Goal: Information Seeking & Learning: Compare options

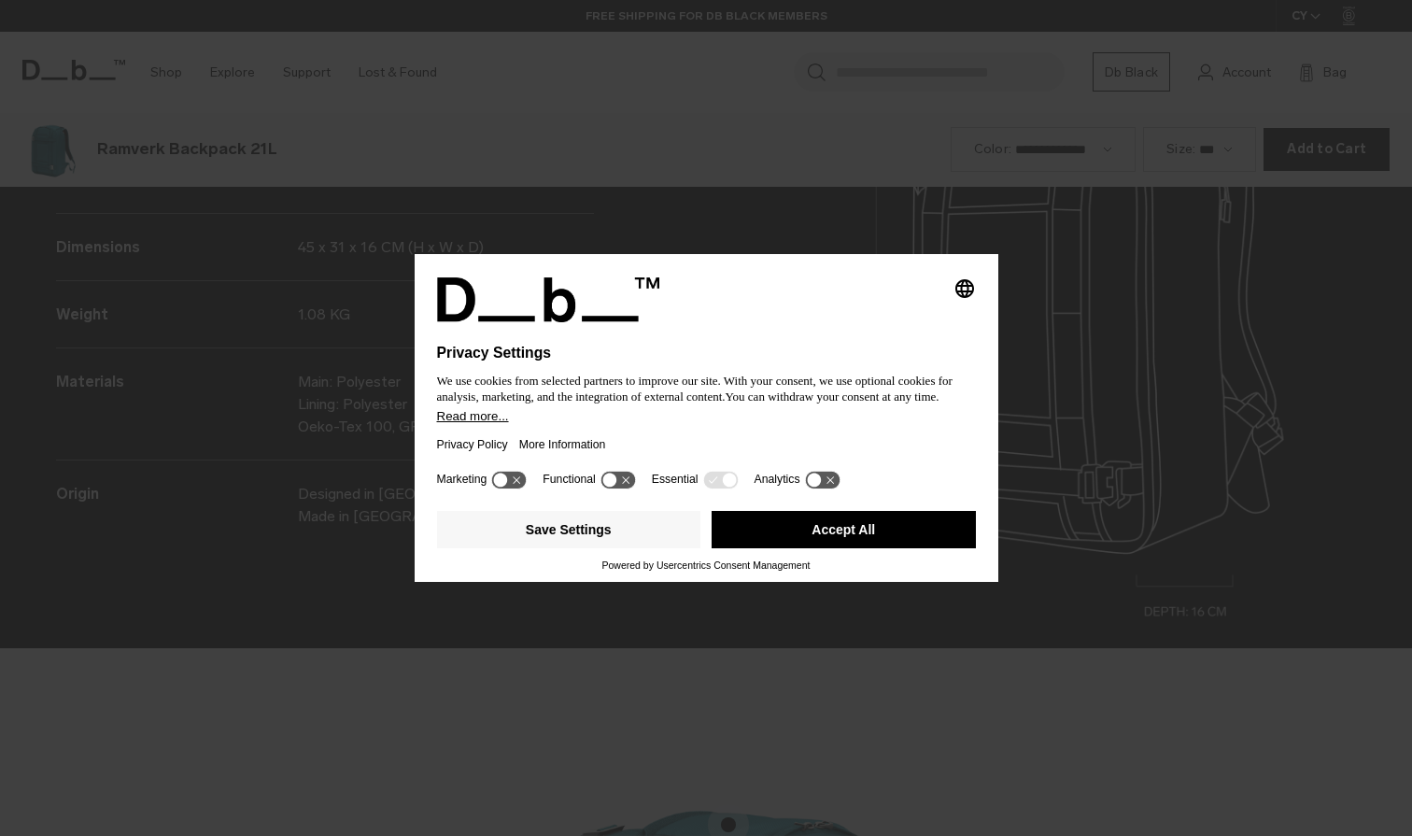
scroll to position [2508, 0]
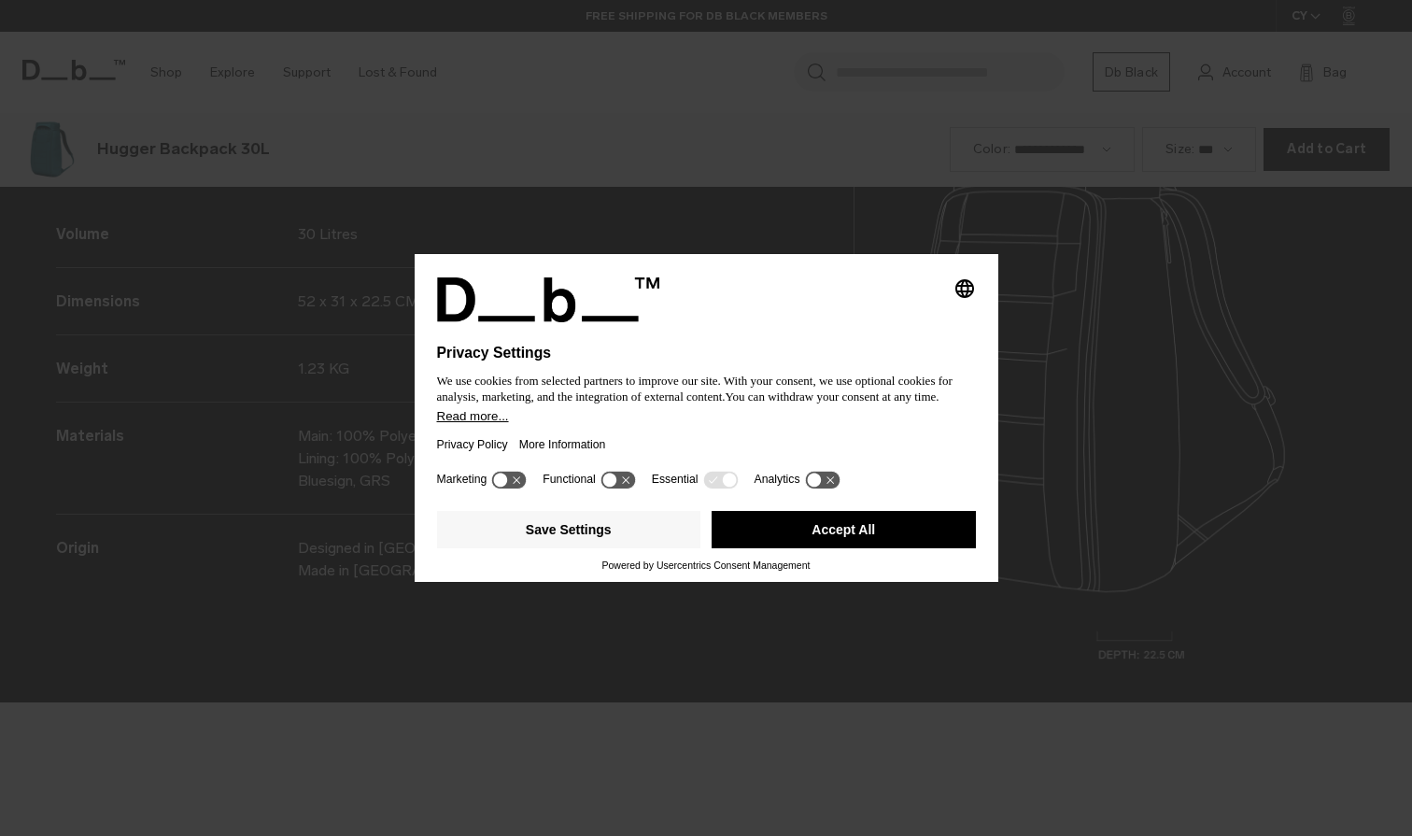
scroll to position [2508, 0]
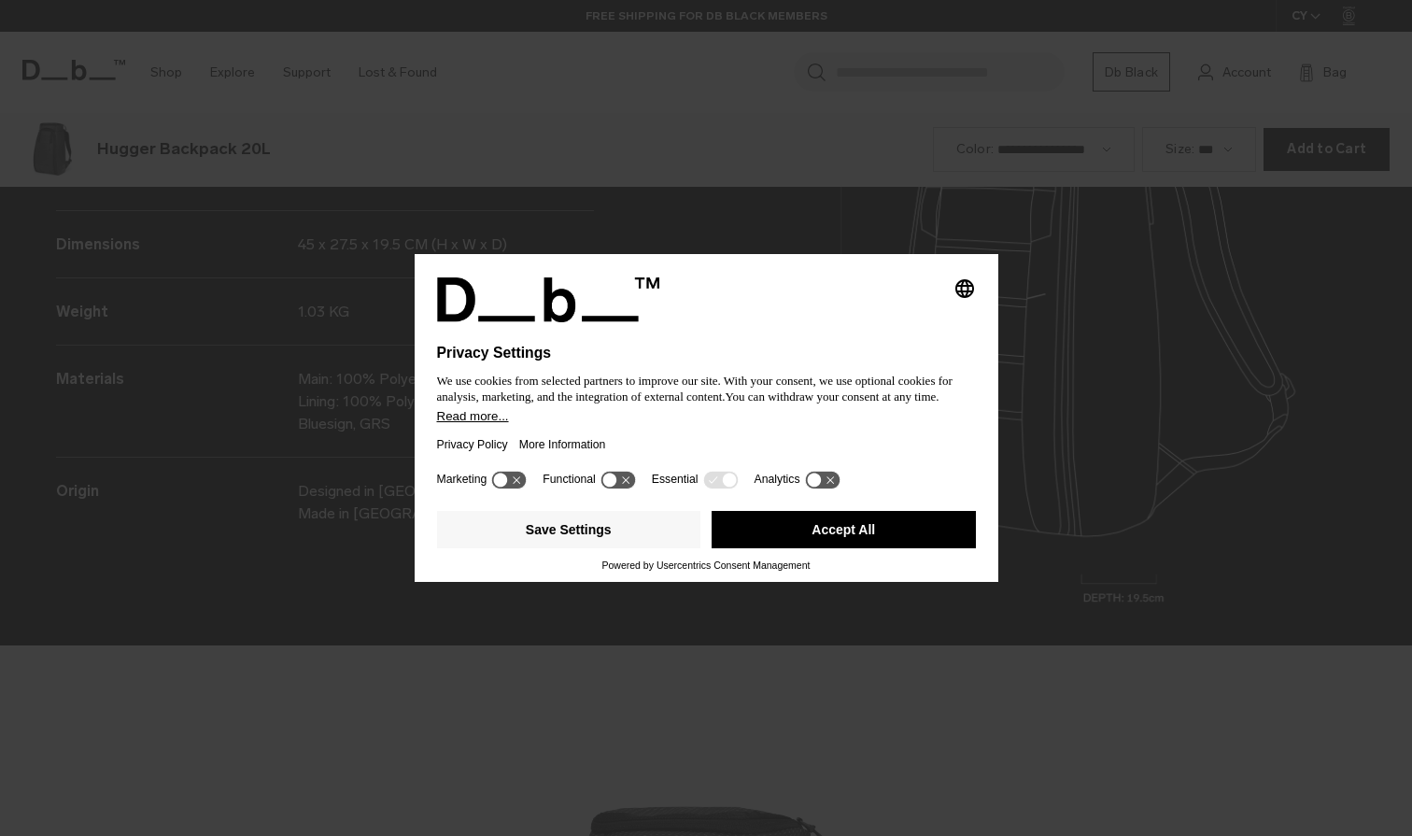
scroll to position [2508, 0]
